Goal: Check status

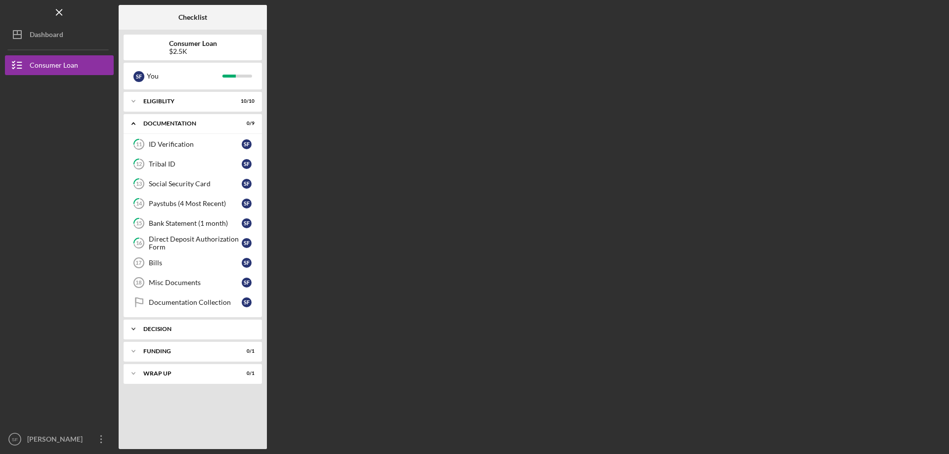
click at [191, 327] on div "Decision" at bounding box center [196, 329] width 106 height 6
click at [176, 369] on div "Icon/Expander Funding 0 / 1" at bounding box center [193, 377] width 138 height 20
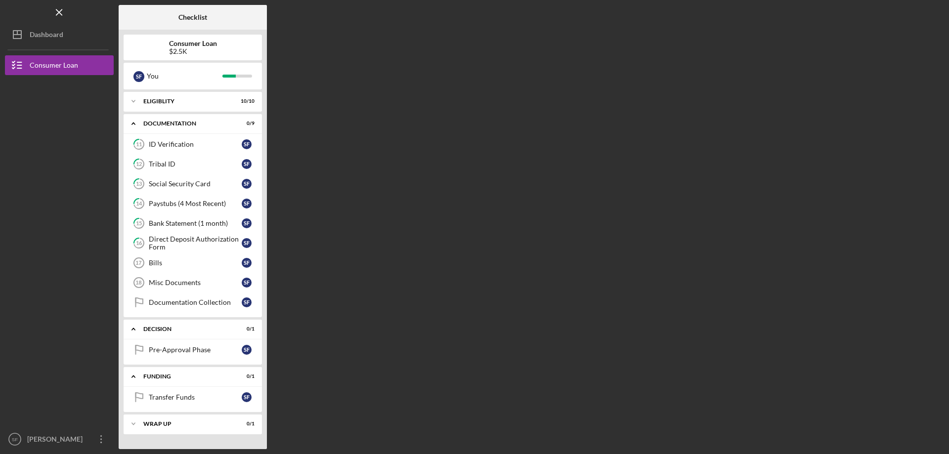
click at [494, 277] on div "Checklist Consumer Loan $2.5K S F You Icon/Expander Eligiblity 10 / 10 Icon/Exp…" at bounding box center [531, 227] width 825 height 444
click at [57, 25] on div "Dashboard" at bounding box center [47, 36] width 34 height 22
